Goal: Information Seeking & Learning: Learn about a topic

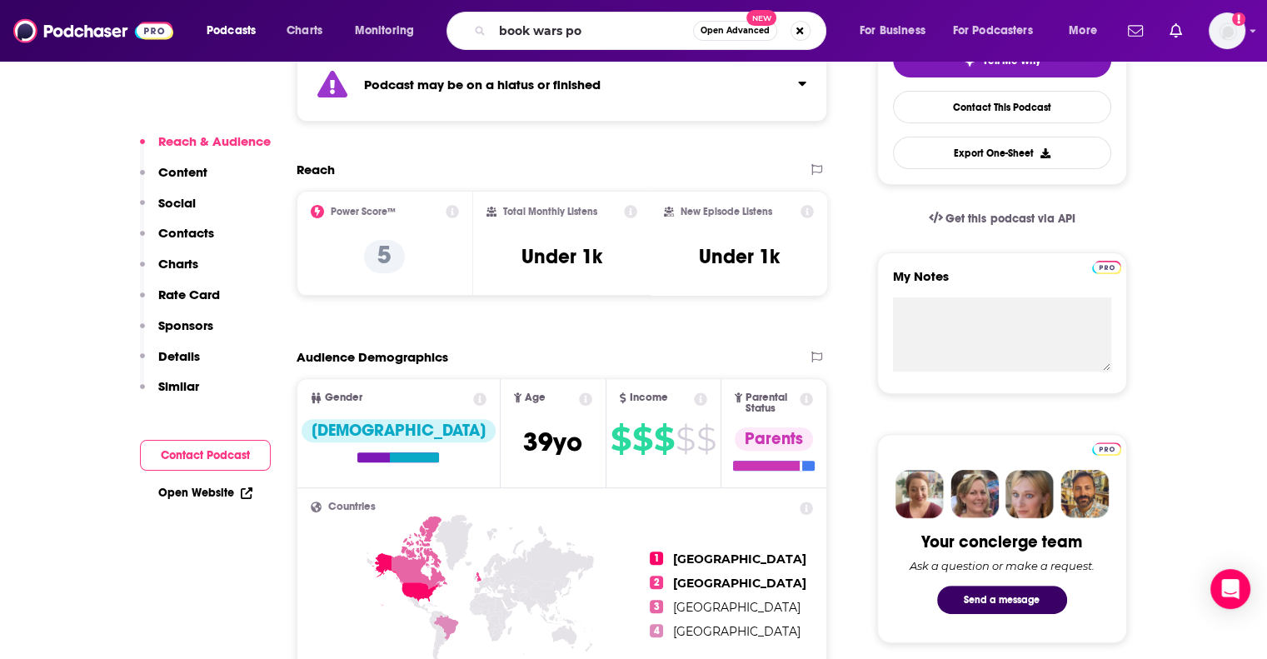
type input "book wars pod"
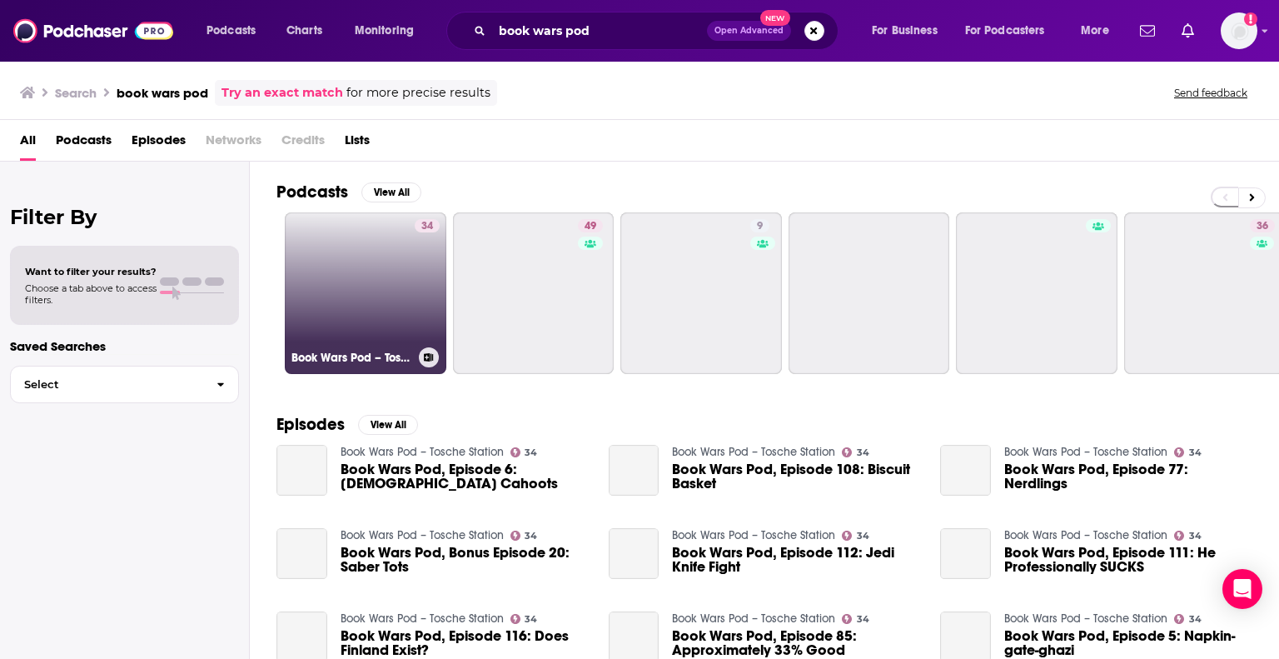
click at [396, 308] on link "34 Book Wars Pod – Tosche Station" at bounding box center [366, 293] width 162 height 162
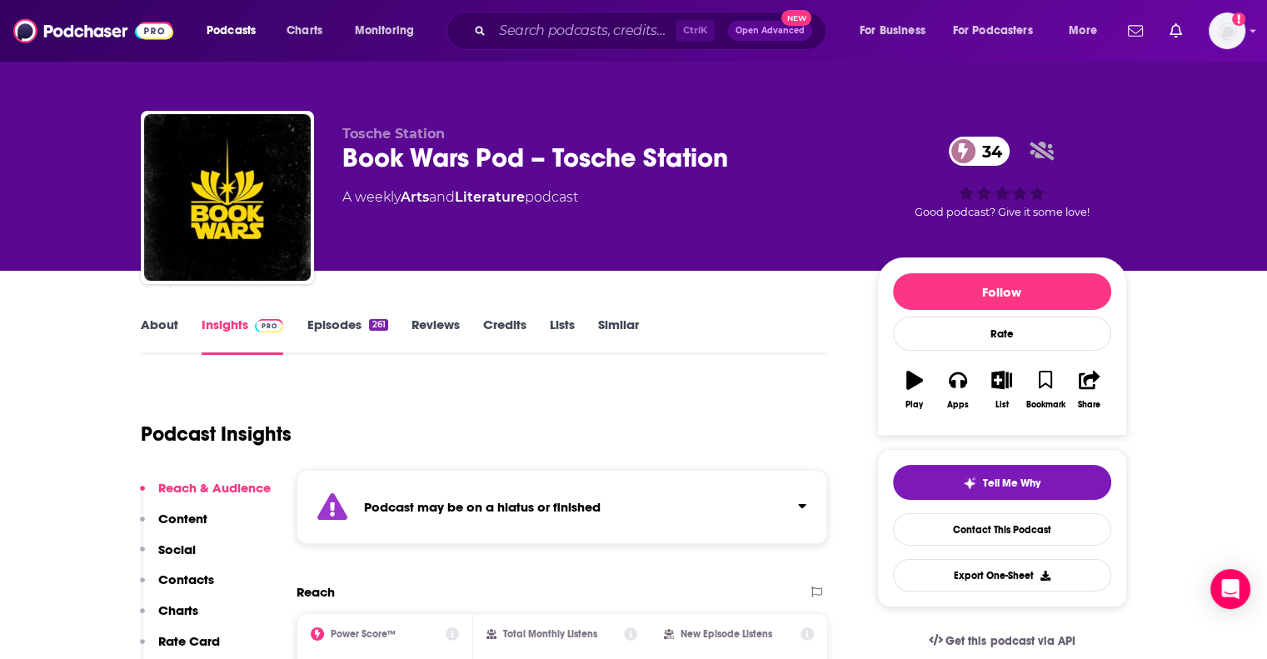
scroll to position [83, 0]
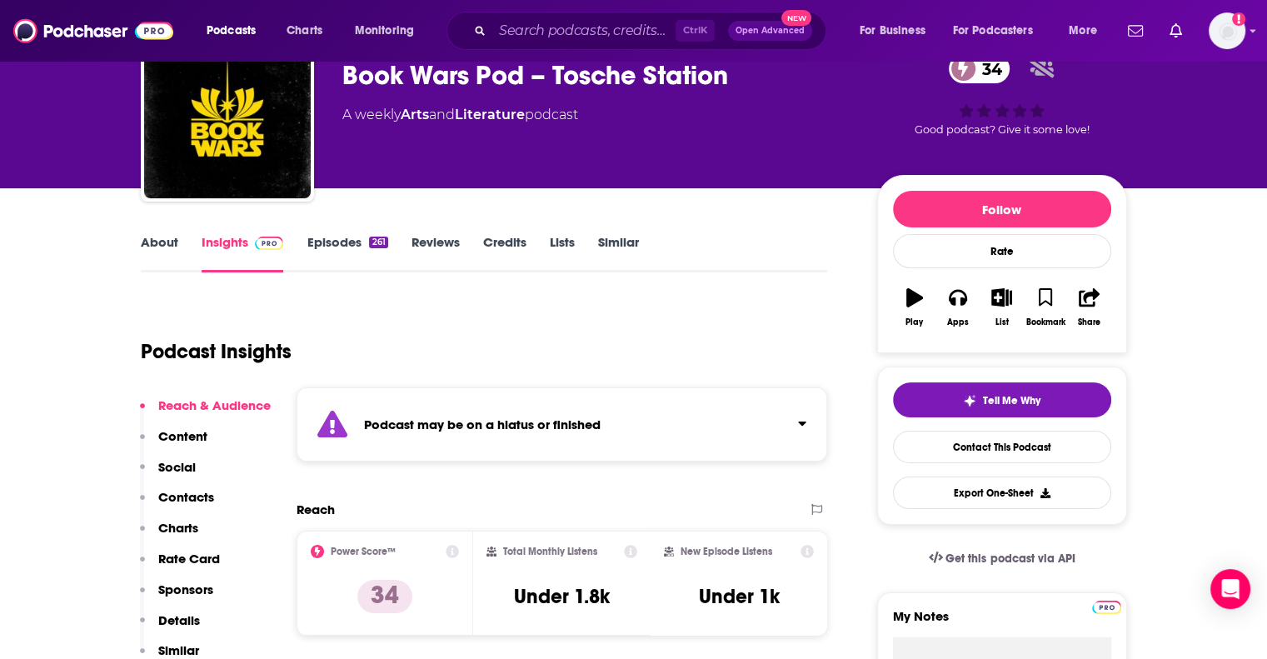
click at [348, 247] on link "Episodes 261" at bounding box center [347, 253] width 81 height 38
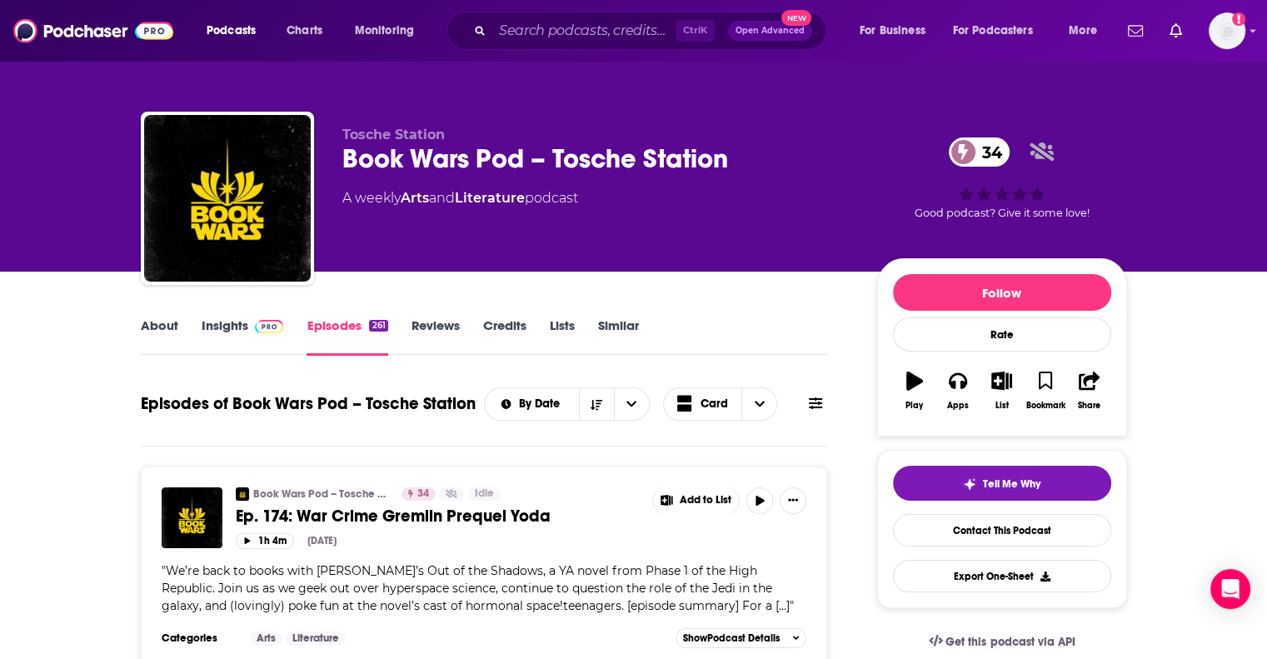
click at [226, 326] on link "Insights" at bounding box center [243, 336] width 82 height 38
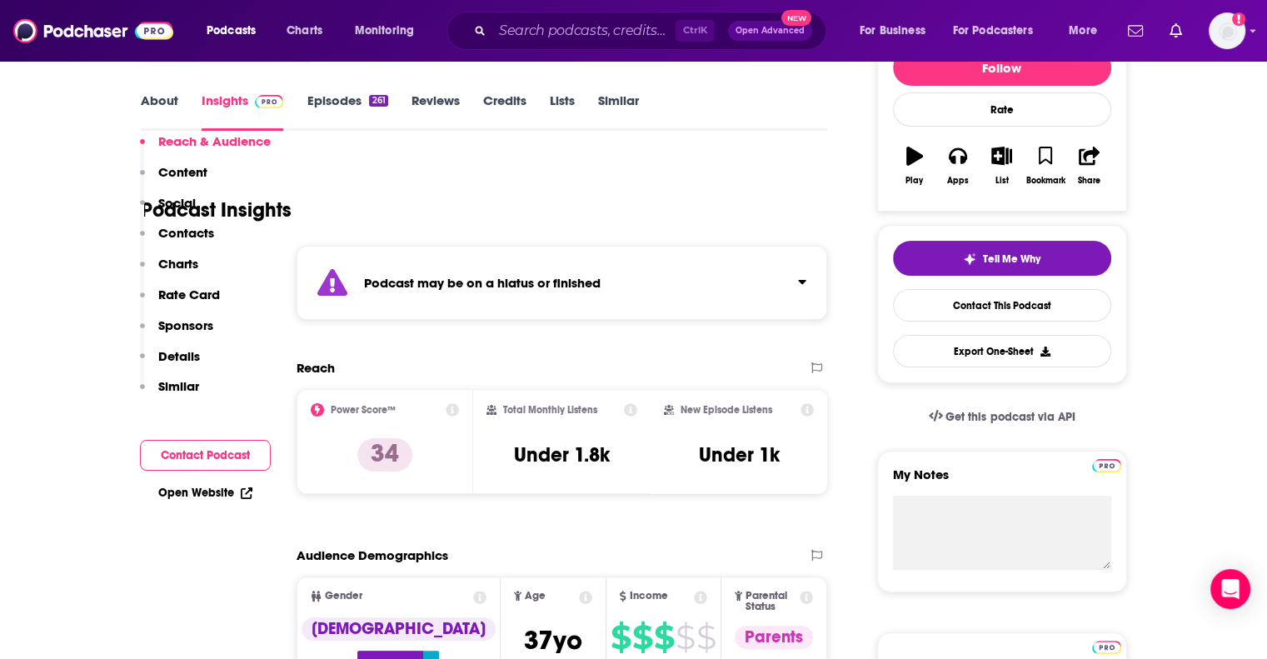
scroll to position [333, 0]
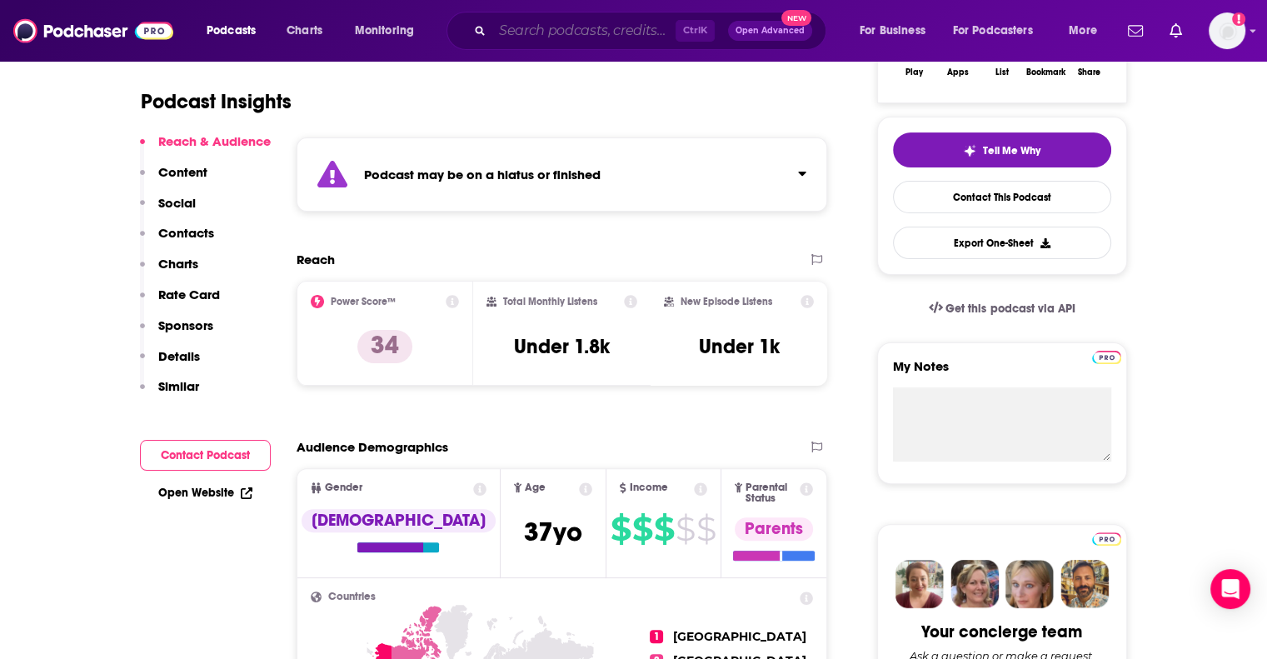
click at [570, 35] on input "Search podcasts, credits, & more..." at bounding box center [583, 30] width 183 height 27
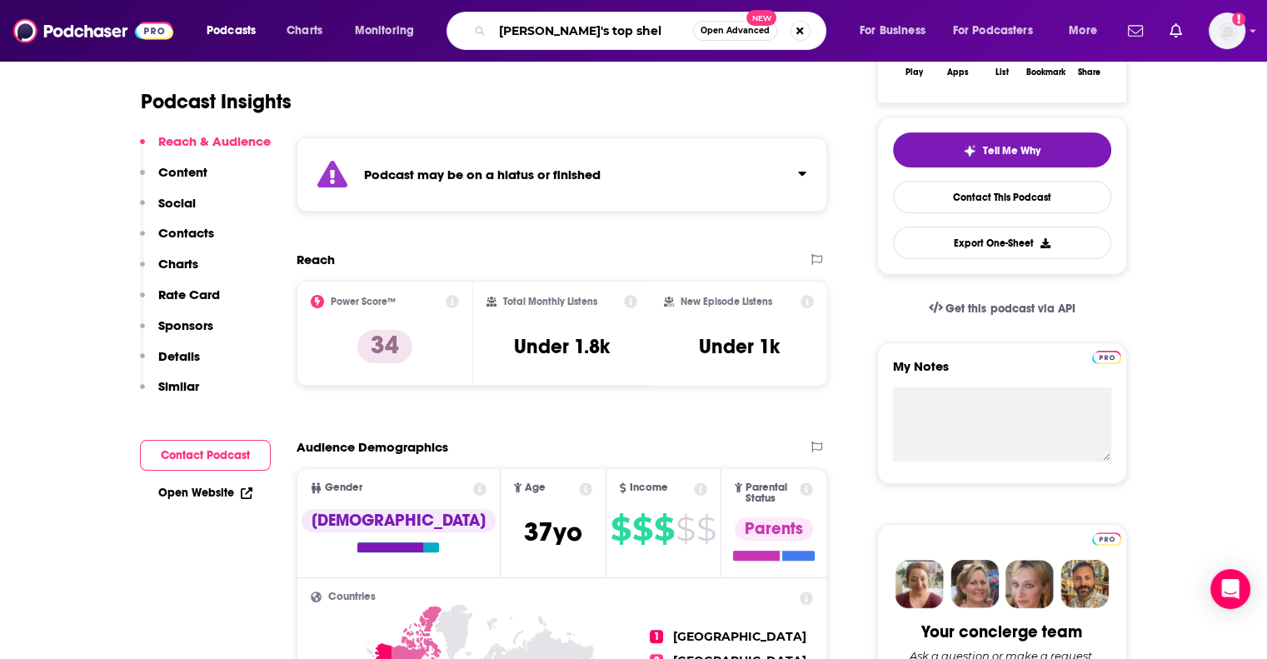
type input "tarkin's top shelf"
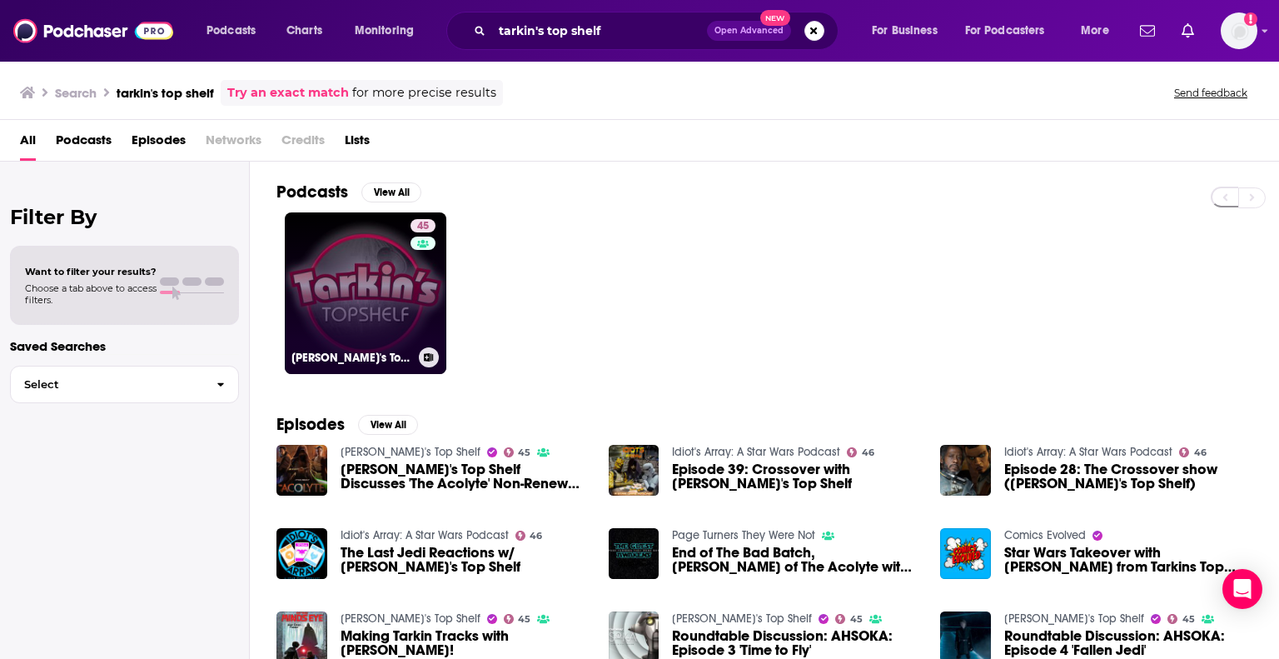
click at [354, 319] on link "45 Tarkin's Top Shelf" at bounding box center [366, 293] width 162 height 162
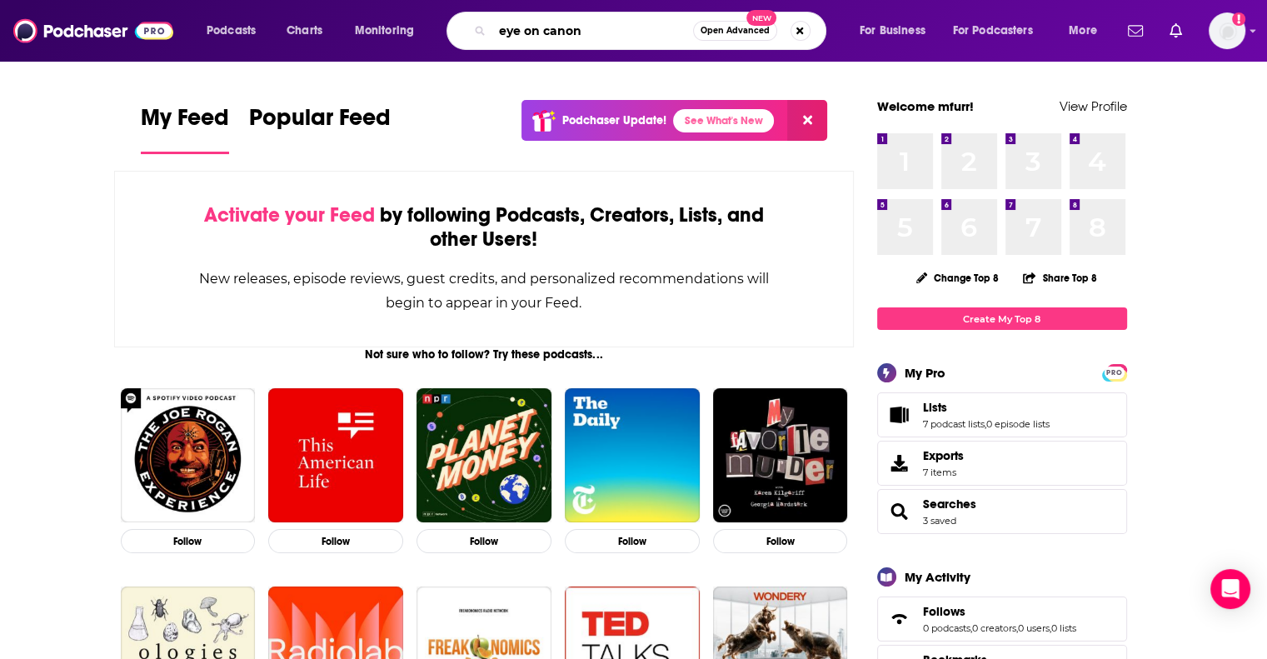
type input "eye on canon"
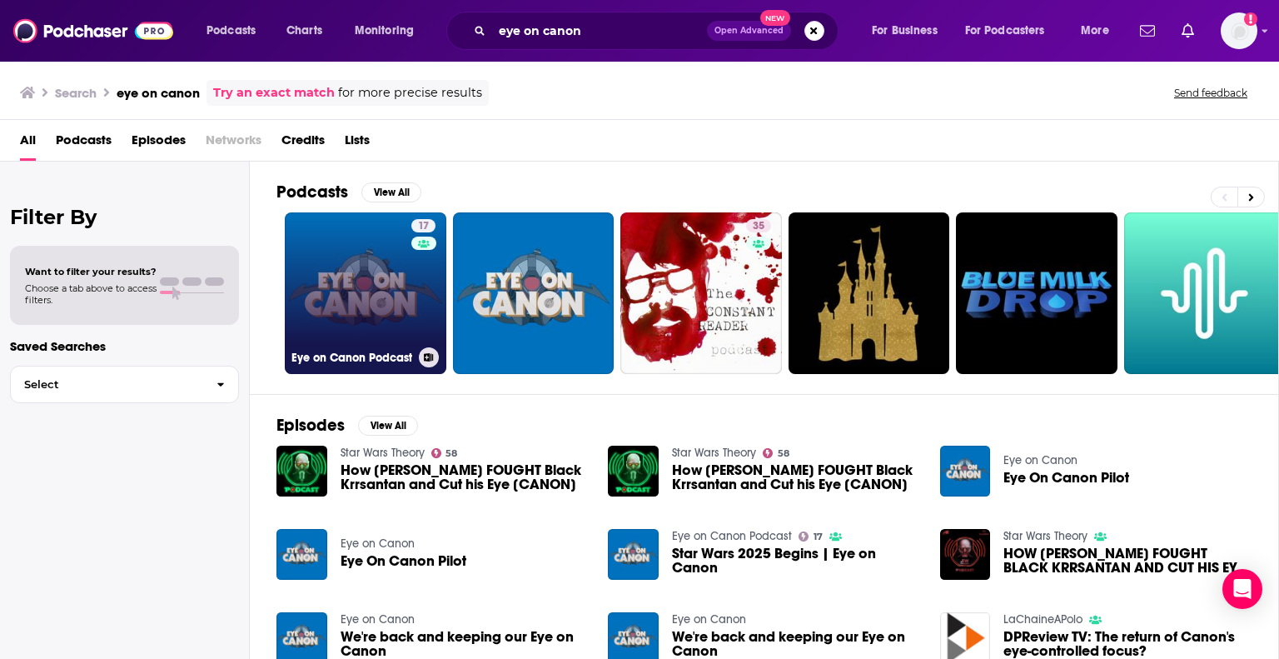
click at [383, 308] on link "17 Eye on Canon Podcast" at bounding box center [366, 293] width 162 height 162
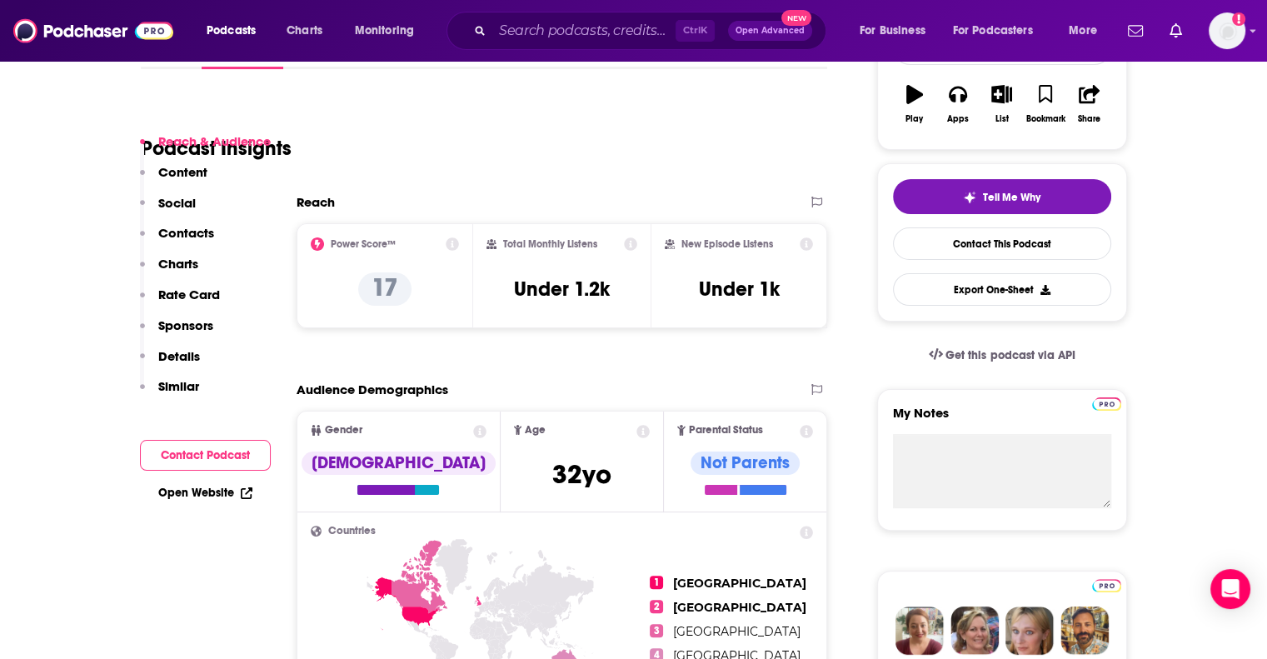
scroll to position [333, 0]
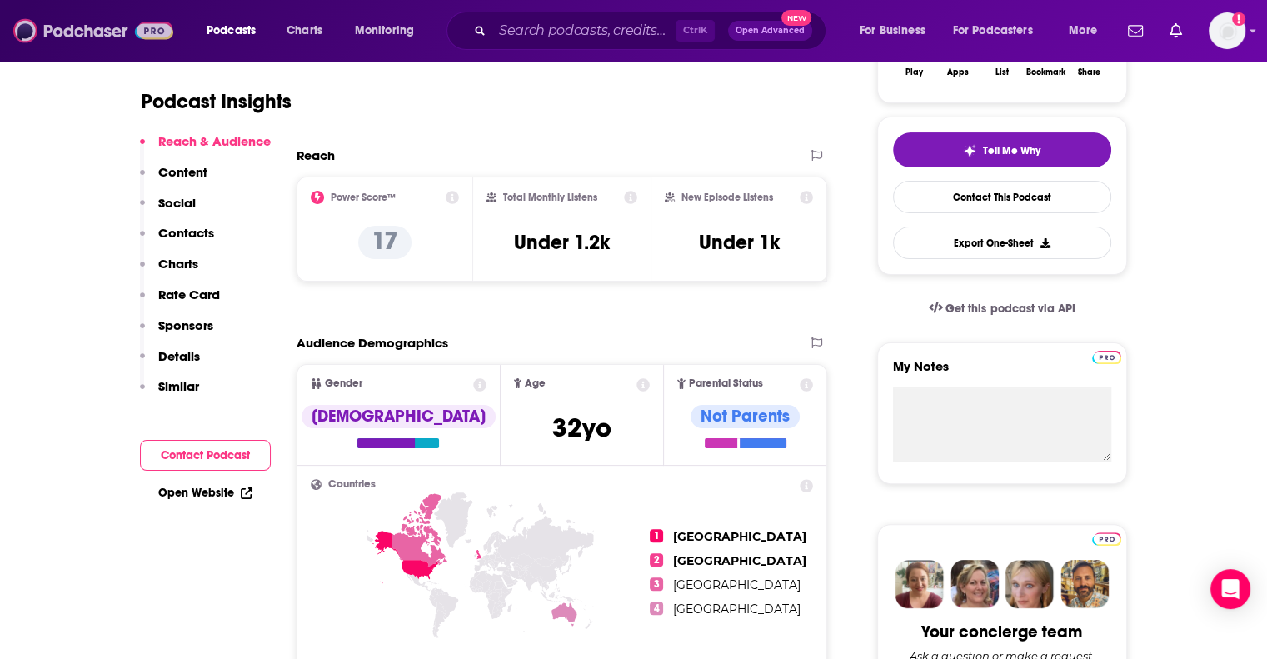
click at [82, 29] on img at bounding box center [93, 31] width 160 height 32
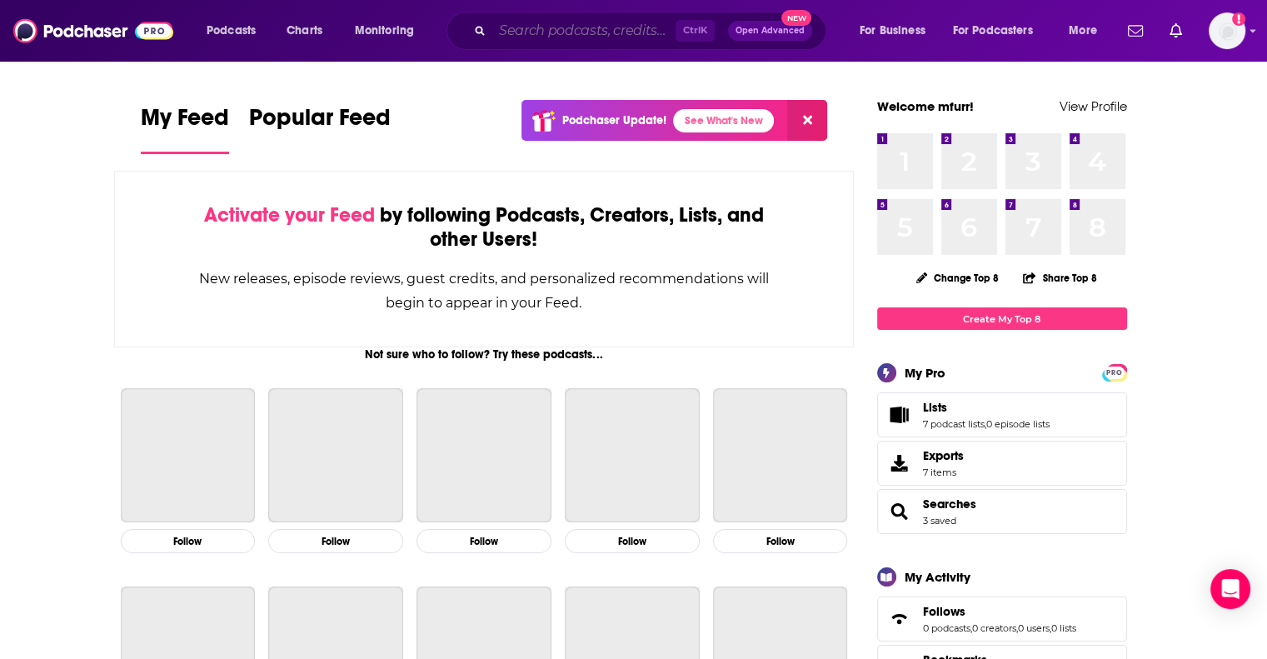
click at [521, 25] on input "Search podcasts, credits, & more..." at bounding box center [583, 30] width 183 height 27
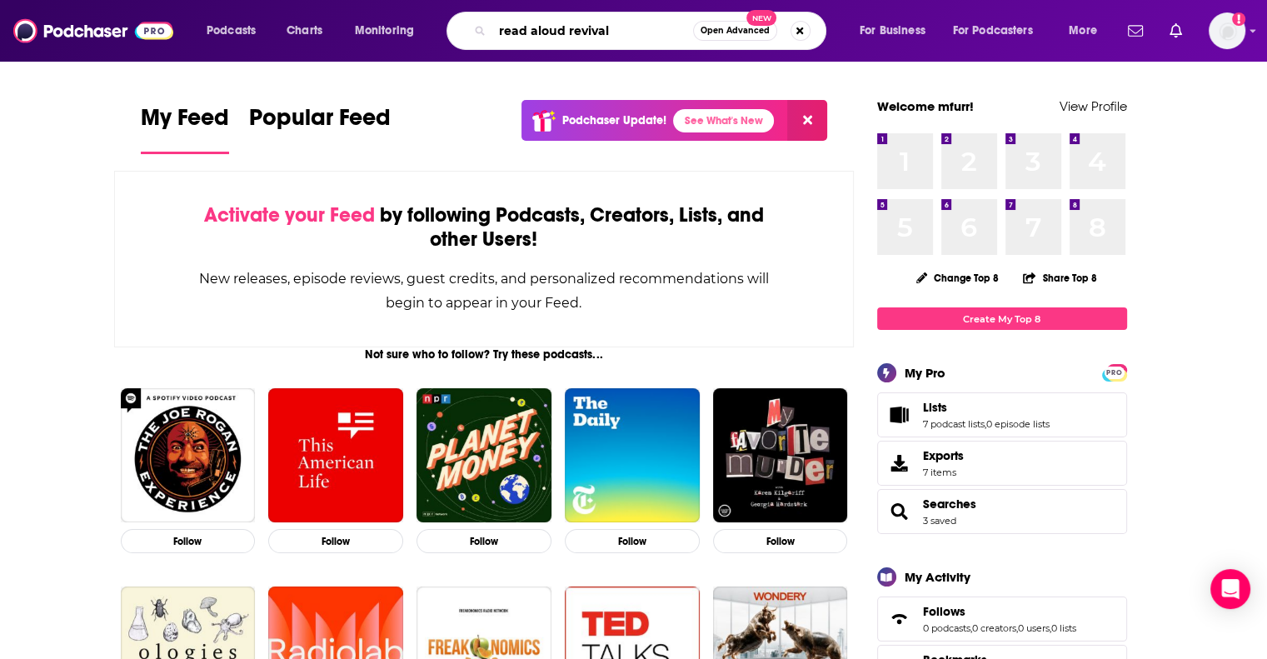
type input "read aloud revival"
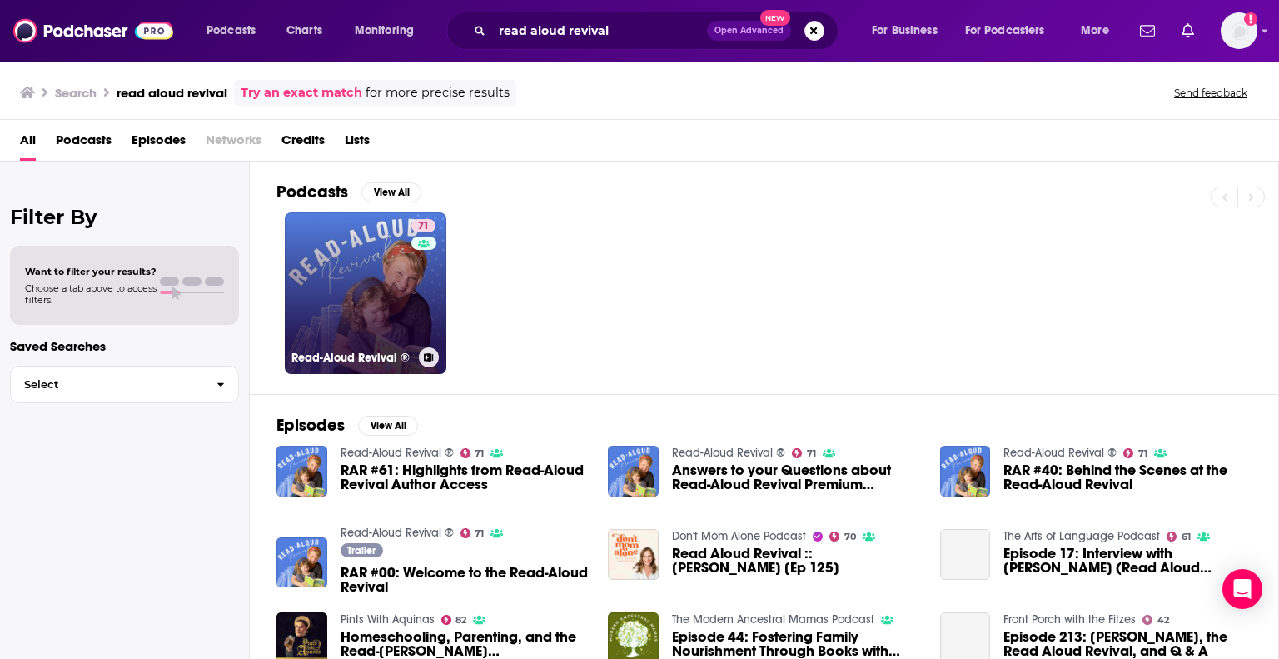
click at [376, 252] on link "71 Read-Aloud Revival ®" at bounding box center [366, 293] width 162 height 162
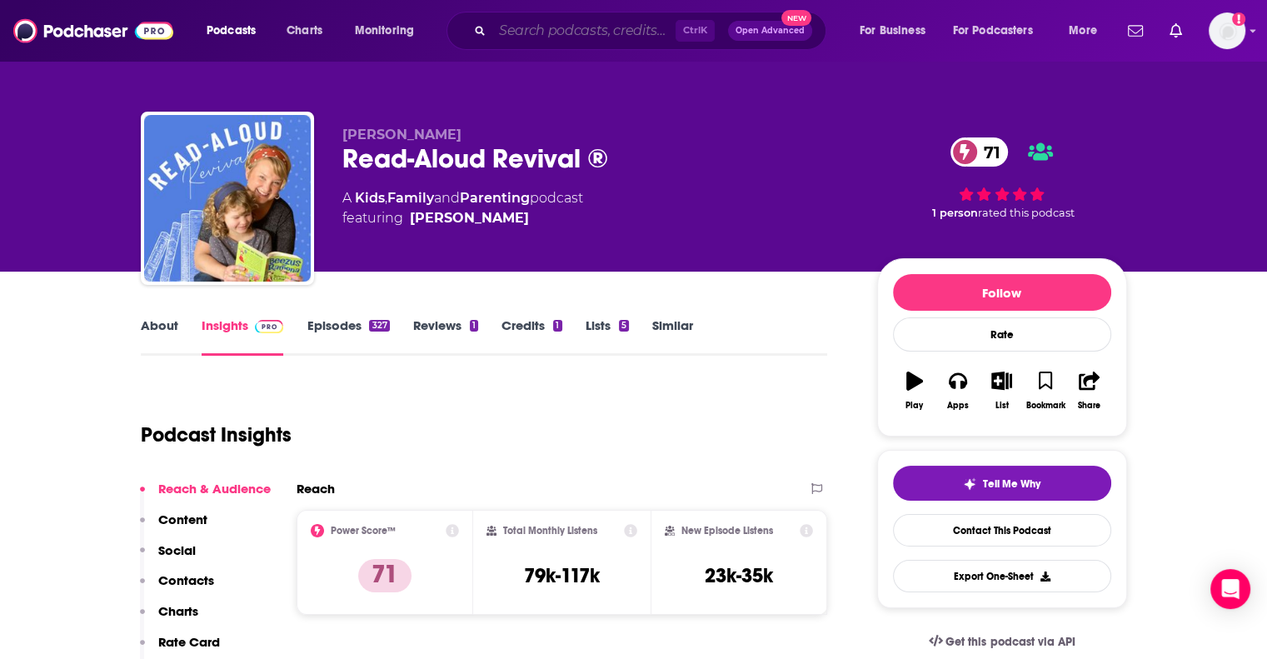
click at [519, 35] on input "Search podcasts, credits, & more..." at bounding box center [583, 30] width 183 height 27
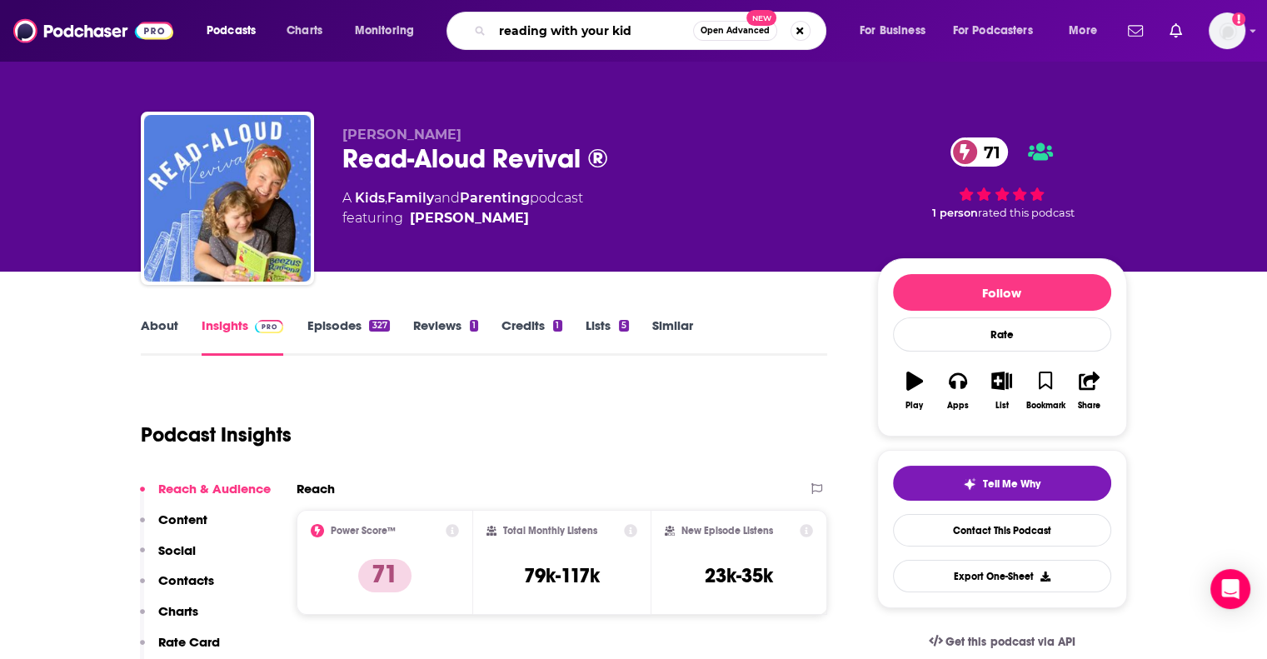
type input "reading with your kids"
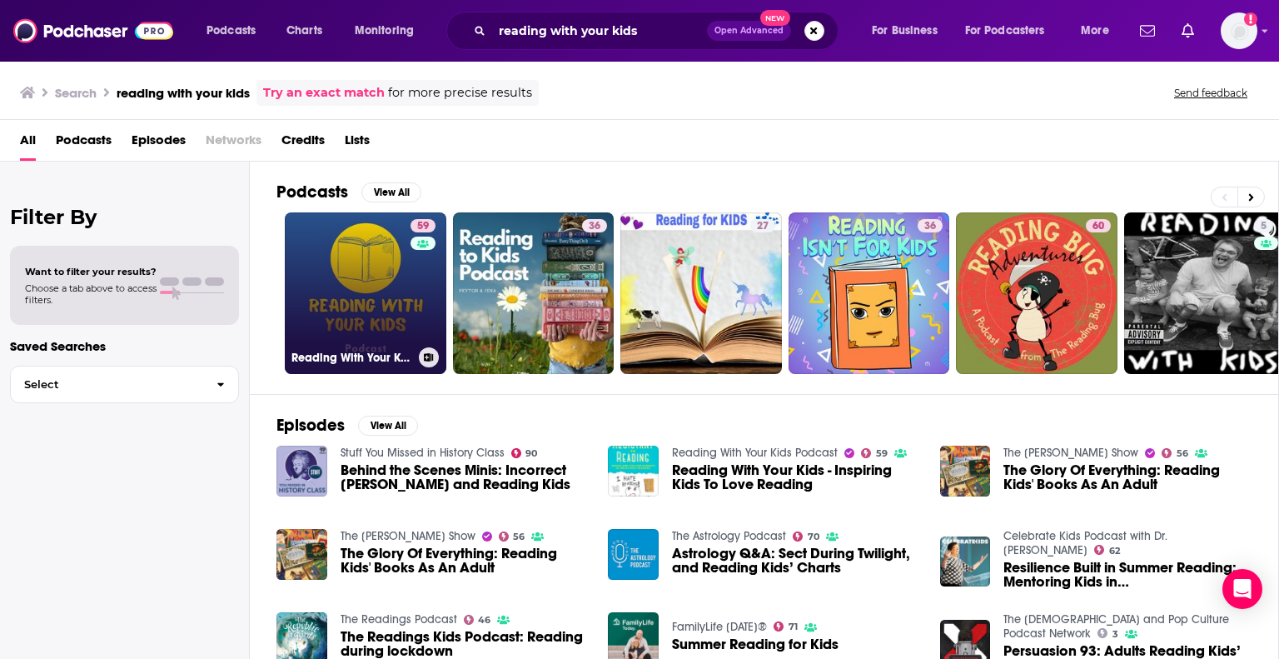
click at [388, 274] on link "59 Reading With Your Kids Podcast" at bounding box center [366, 293] width 162 height 162
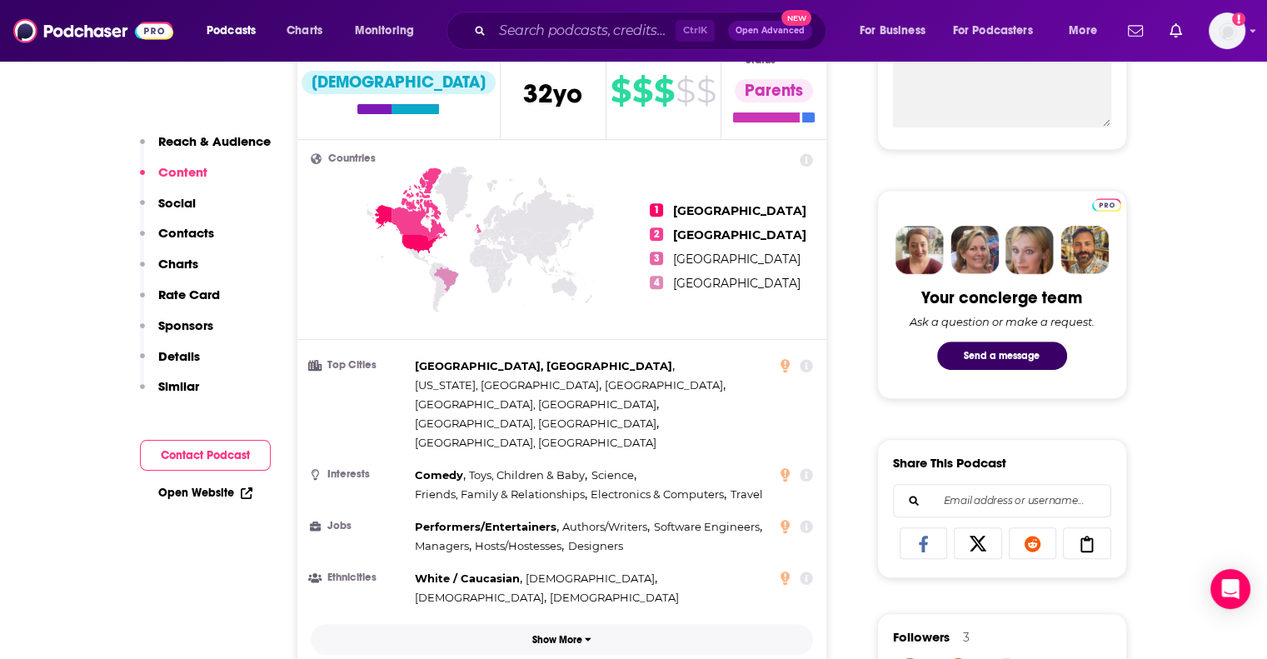
scroll to position [666, 0]
click at [560, 44] on div "Ctrl K Open Advanced New" at bounding box center [636, 31] width 380 height 38
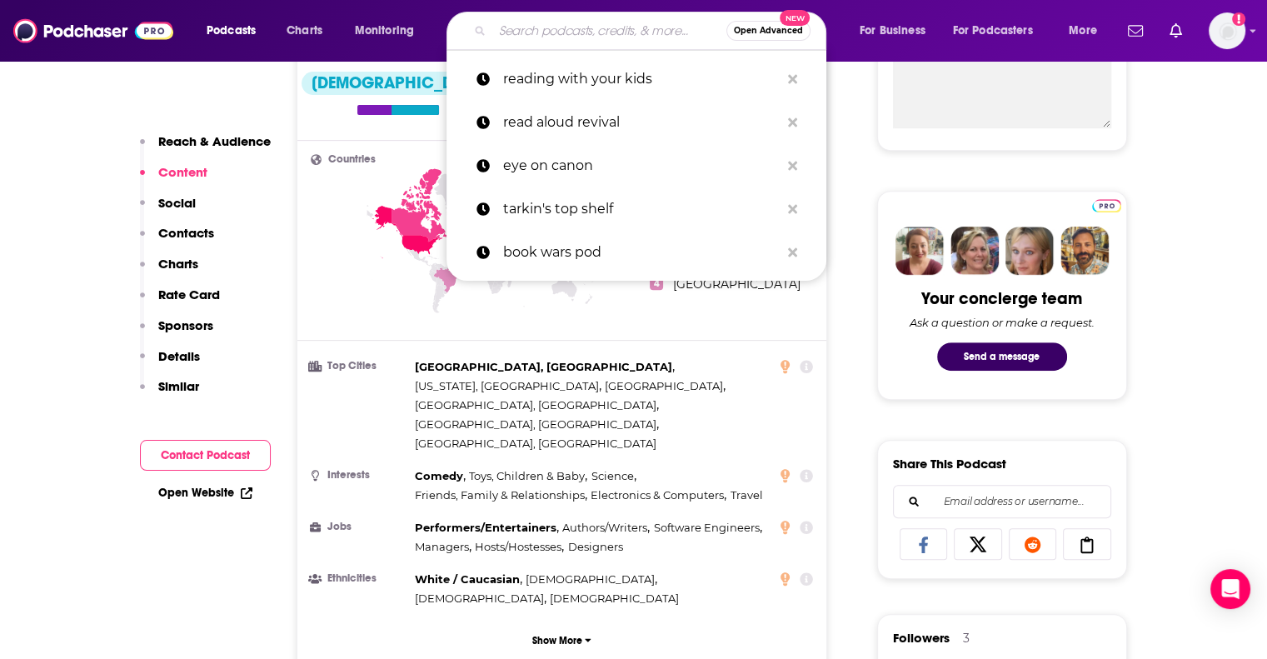
click at [563, 29] on input "Search podcasts, credits, & more..." at bounding box center [609, 30] width 234 height 27
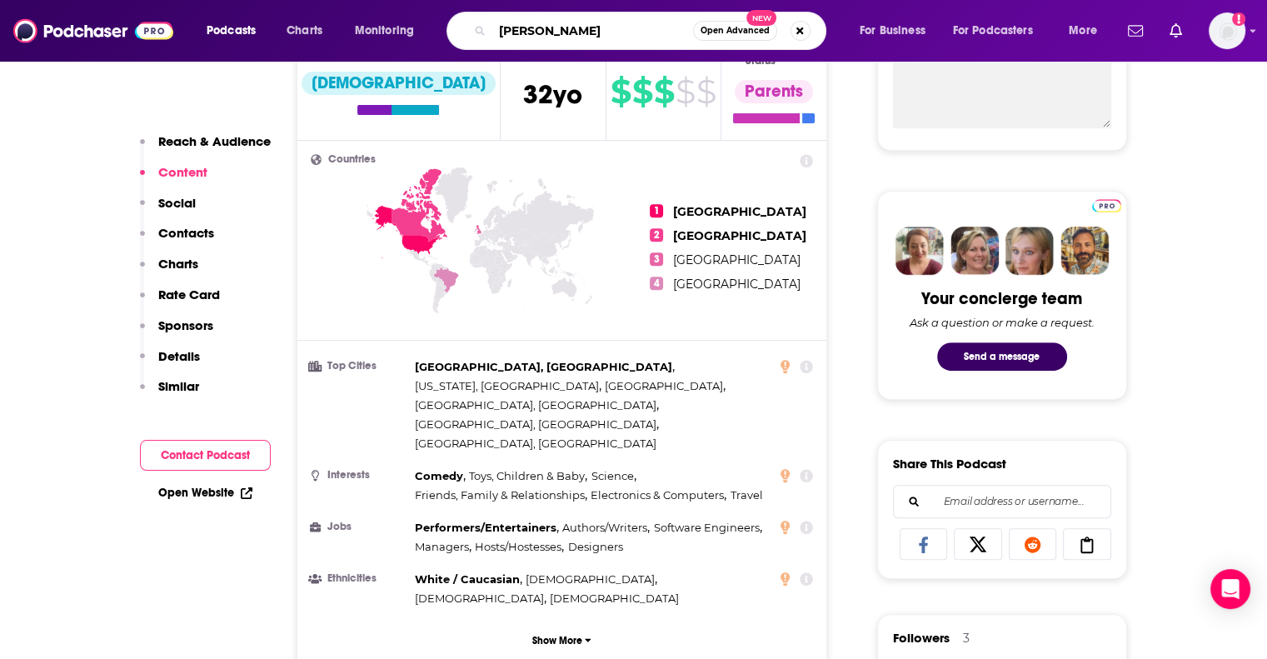
type input "[PERSON_NAME]"
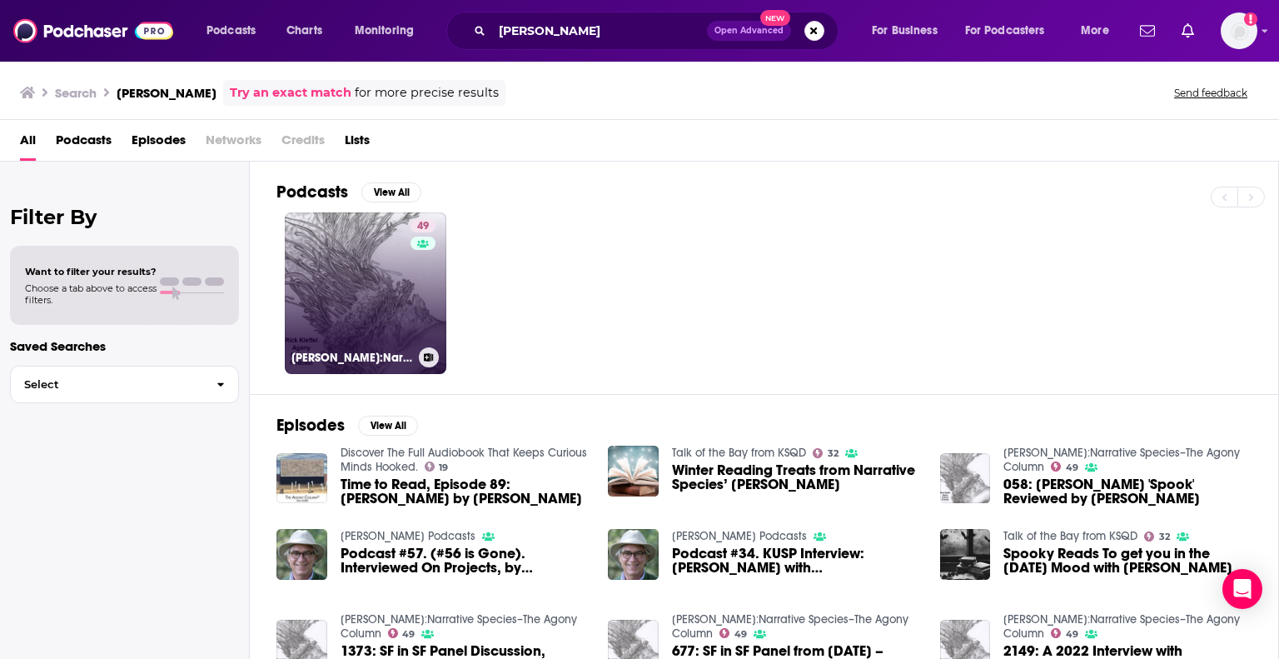
click at [370, 243] on link "49 [PERSON_NAME]:Narrative Species–The Agony Column" at bounding box center [366, 293] width 162 height 162
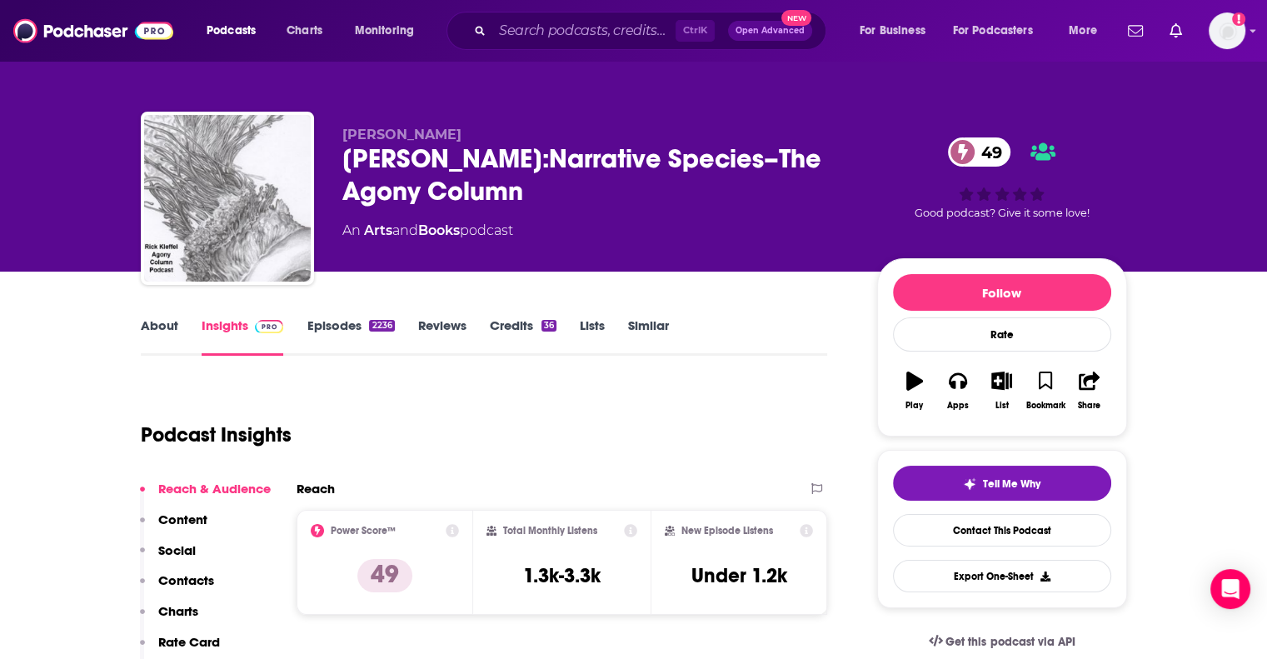
scroll to position [83, 0]
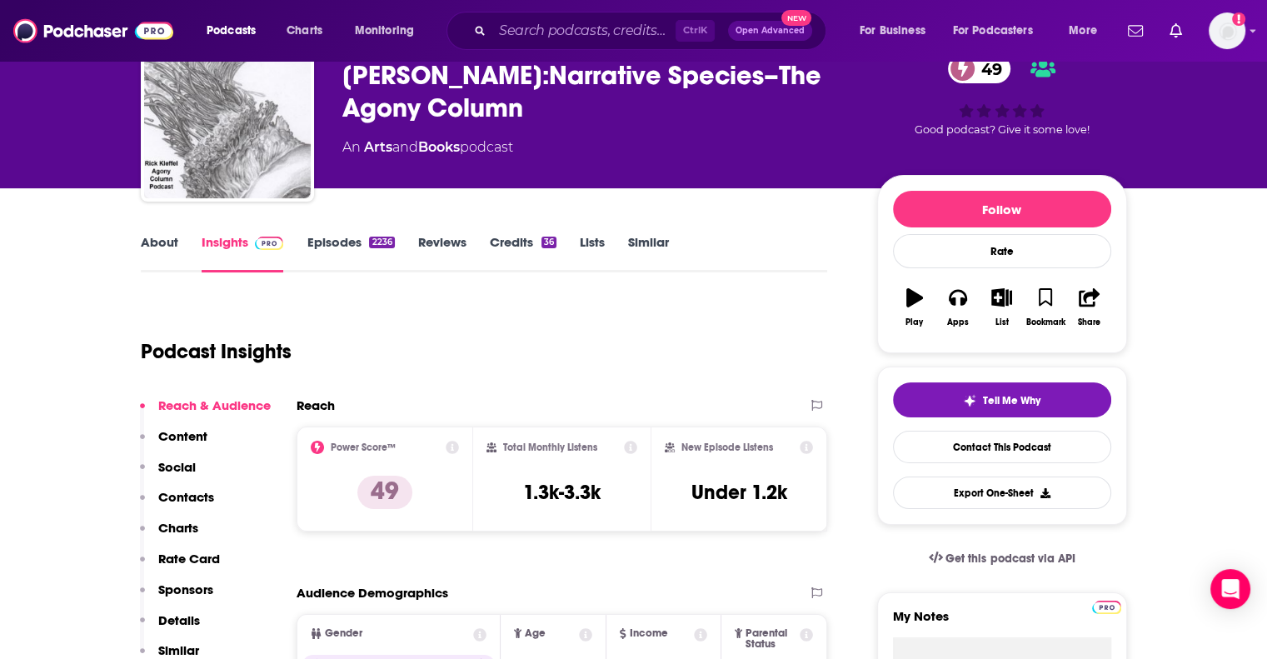
click at [338, 243] on link "Episodes 2236" at bounding box center [350, 253] width 87 height 38
